Goal: Information Seeking & Learning: Learn about a topic

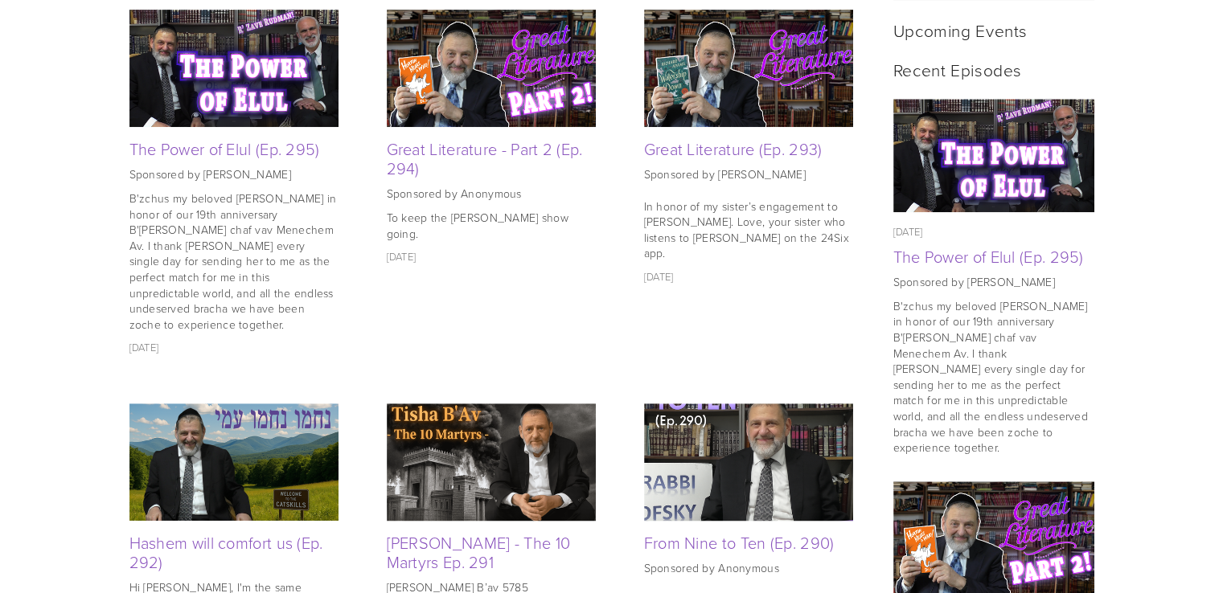
scroll to position [740, 0]
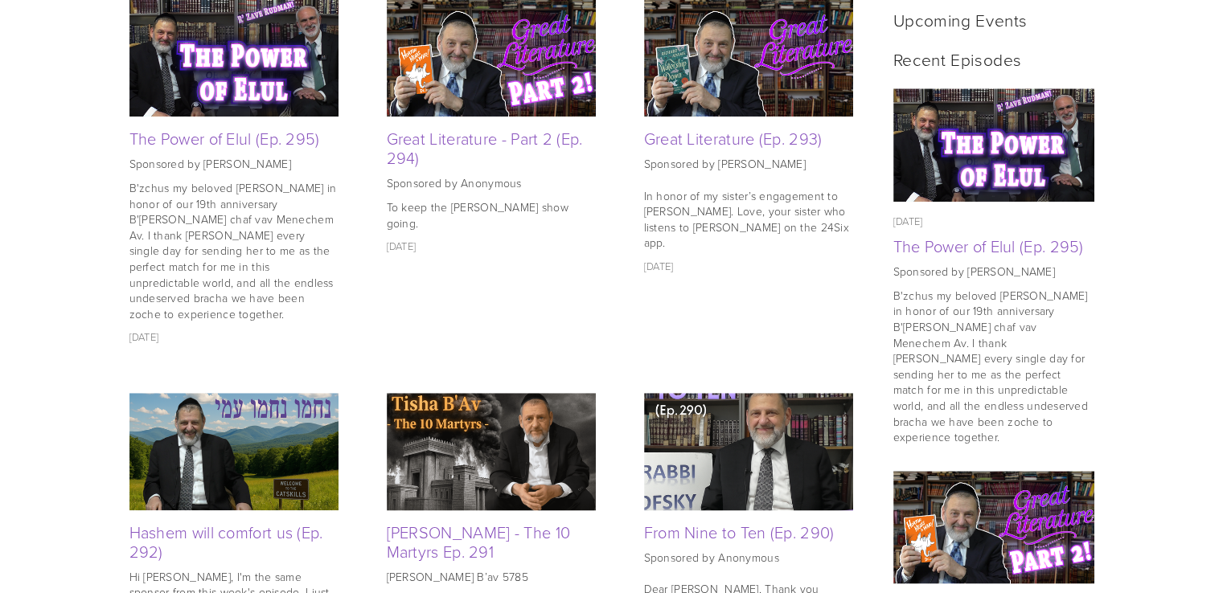
click at [778, 92] on img at bounding box center [748, 57] width 209 height 117
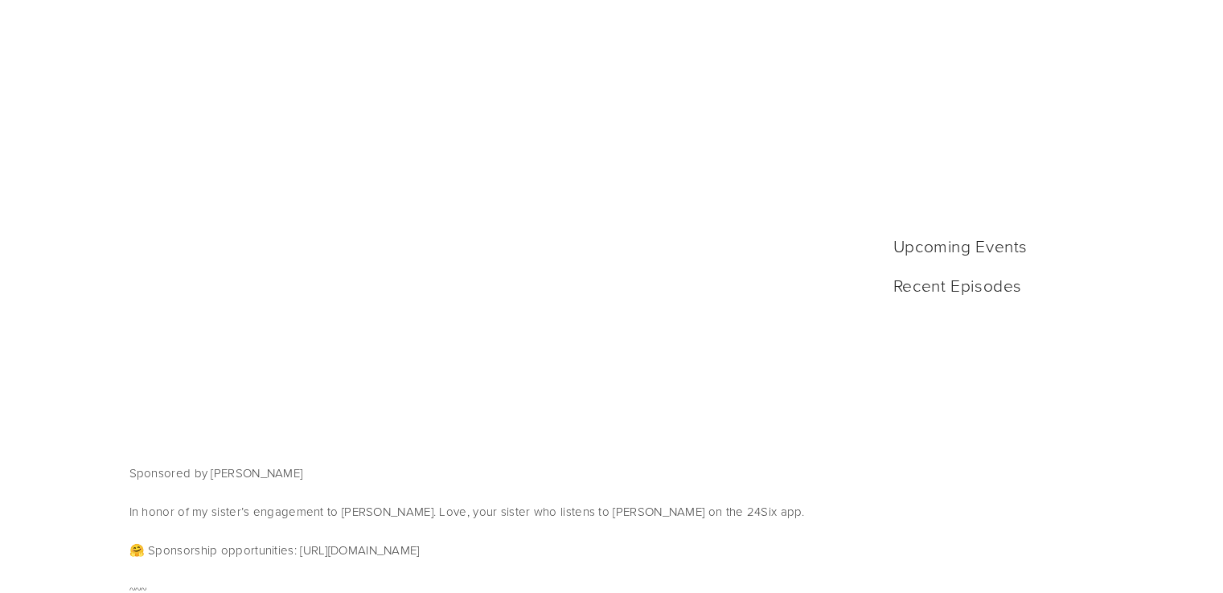
scroll to position [515, 0]
